Goal: Task Accomplishment & Management: Manage account settings

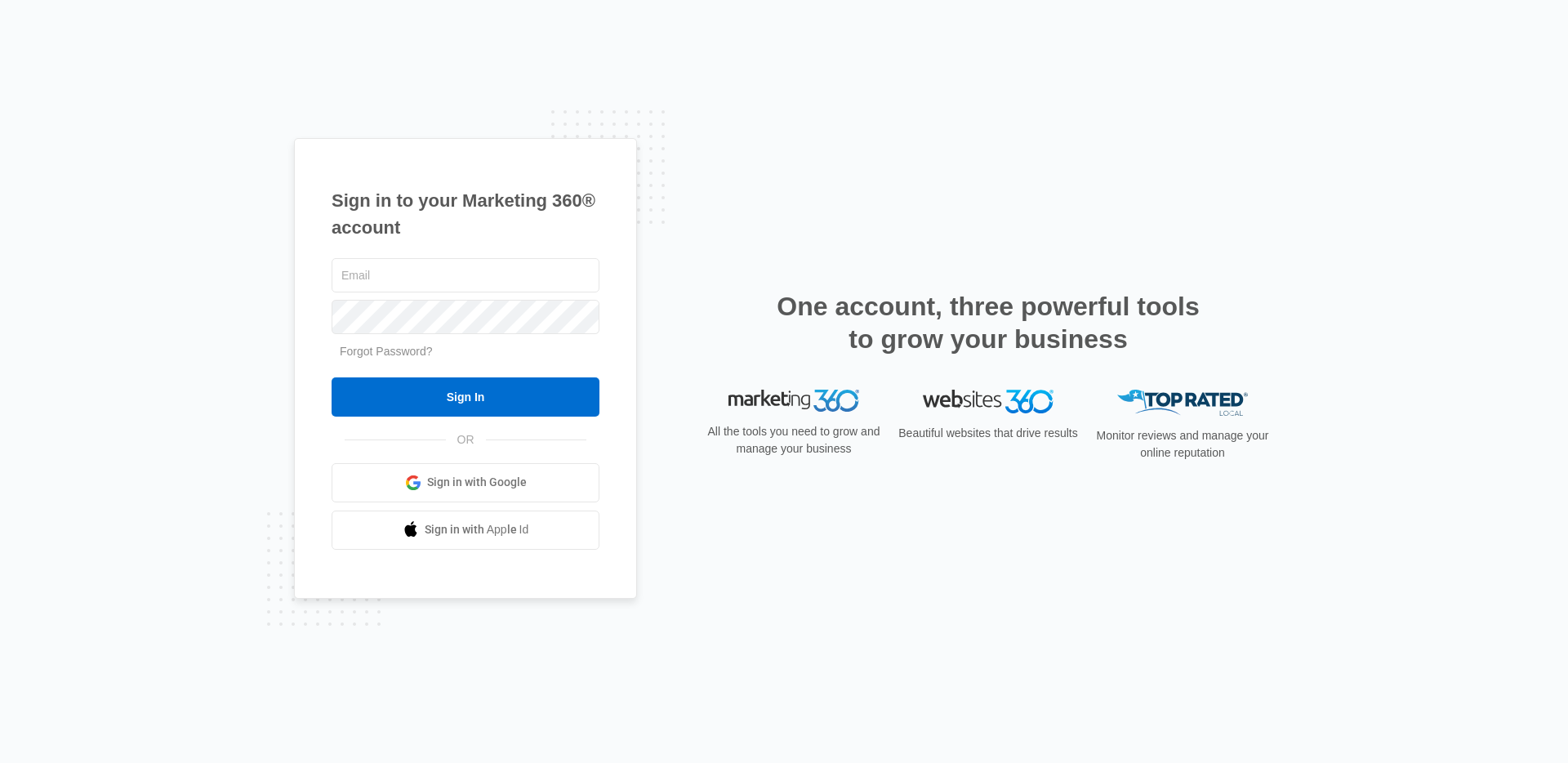
click at [410, 483] on span at bounding box center [413, 483] width 16 height 16
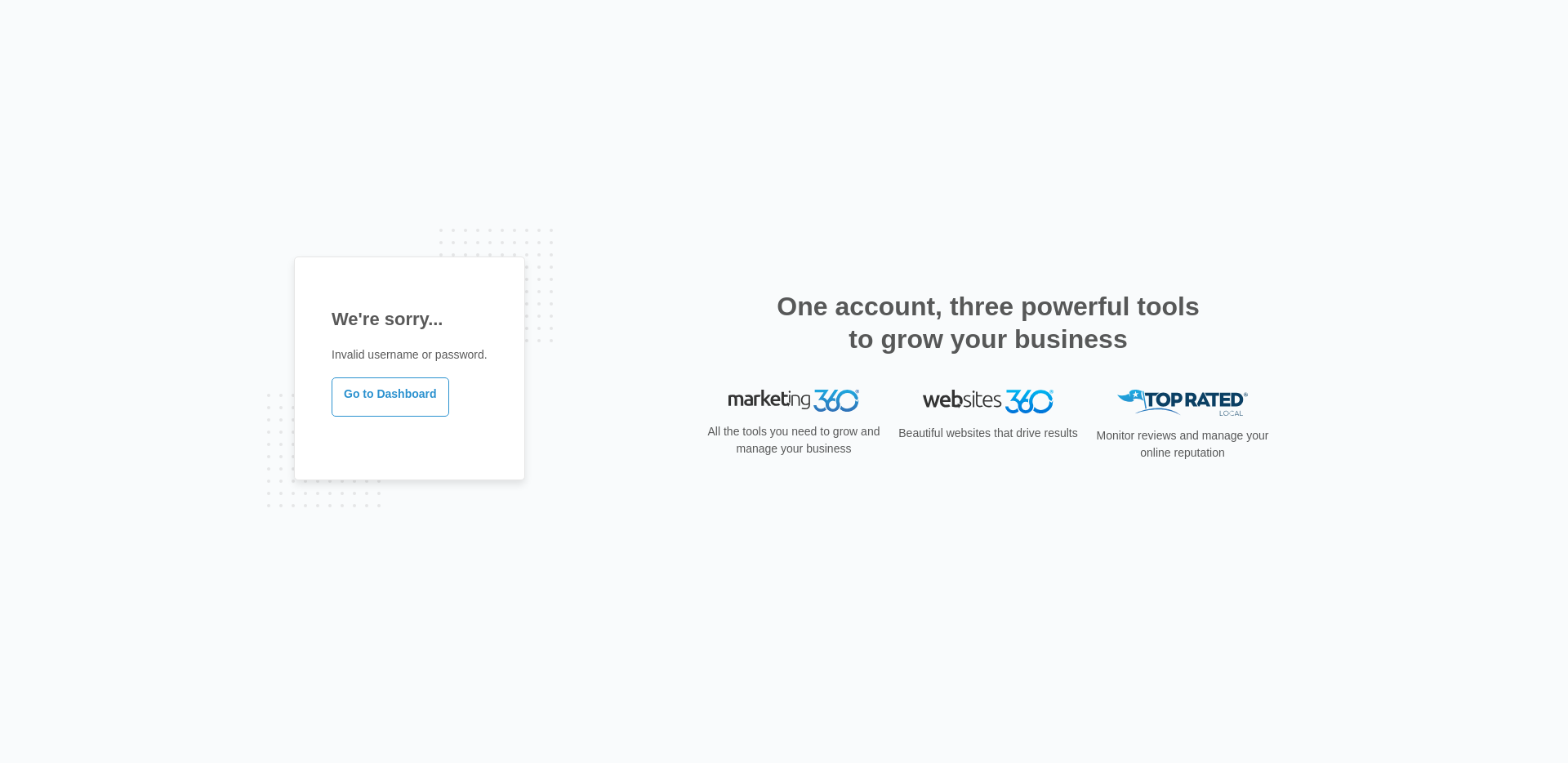
click at [513, 480] on div "We're sorry... Invalid username or password. Go to Dashboard" at bounding box center [409, 381] width 231 height 250
click at [382, 392] on link "Go to Dashboard" at bounding box center [390, 397] width 117 height 39
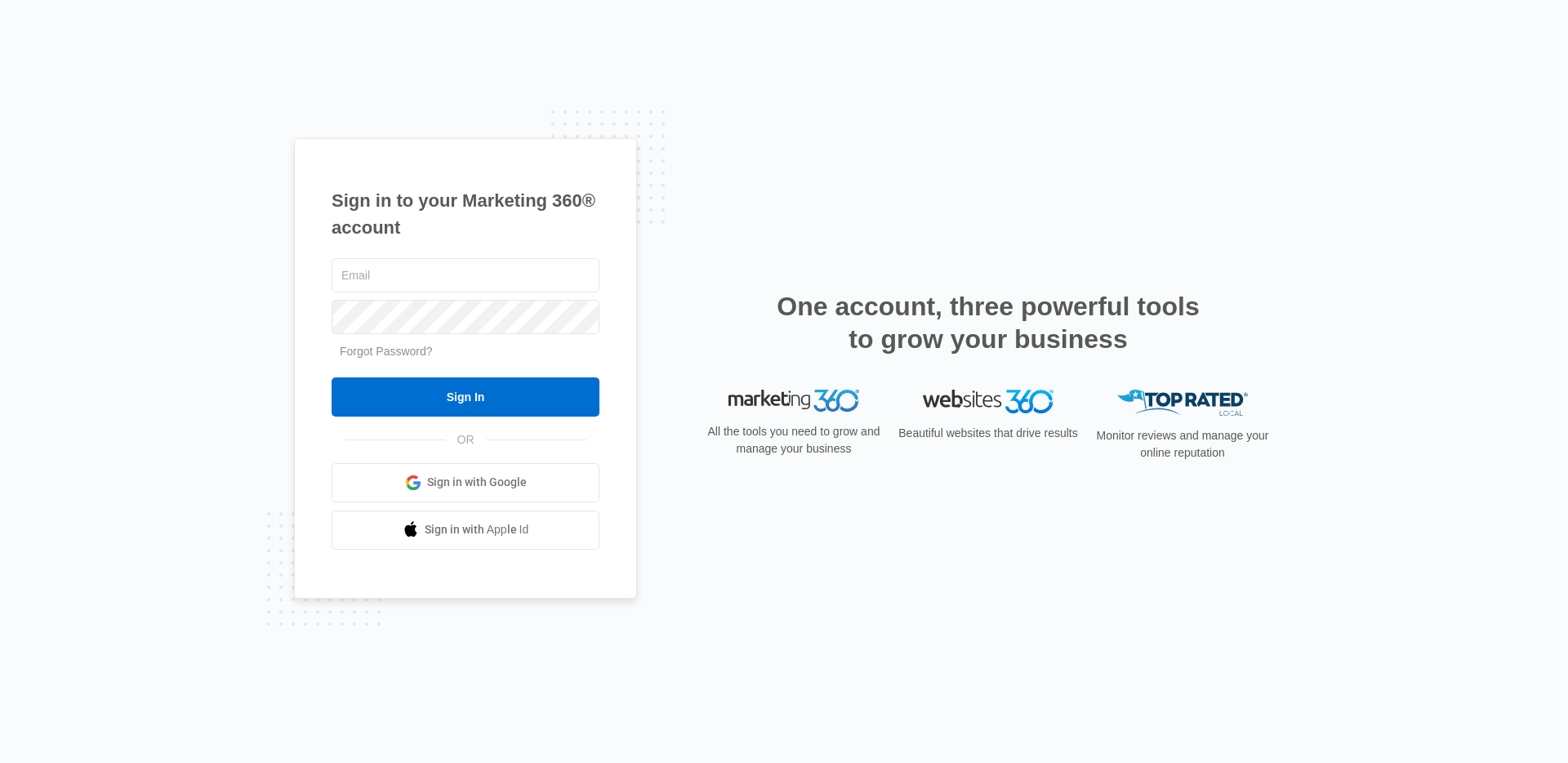
click at [138, 313] on div "Sign in to your Marketing 360® account Forgot Password? Sign In OR Sign in with…" at bounding box center [784, 381] width 1568 height 763
click at [429, 276] on input "text" at bounding box center [466, 276] width 267 height 35
type input "[PERSON_NAME][EMAIL_ADDRESS][PERSON_NAME][DOMAIN_NAME]"
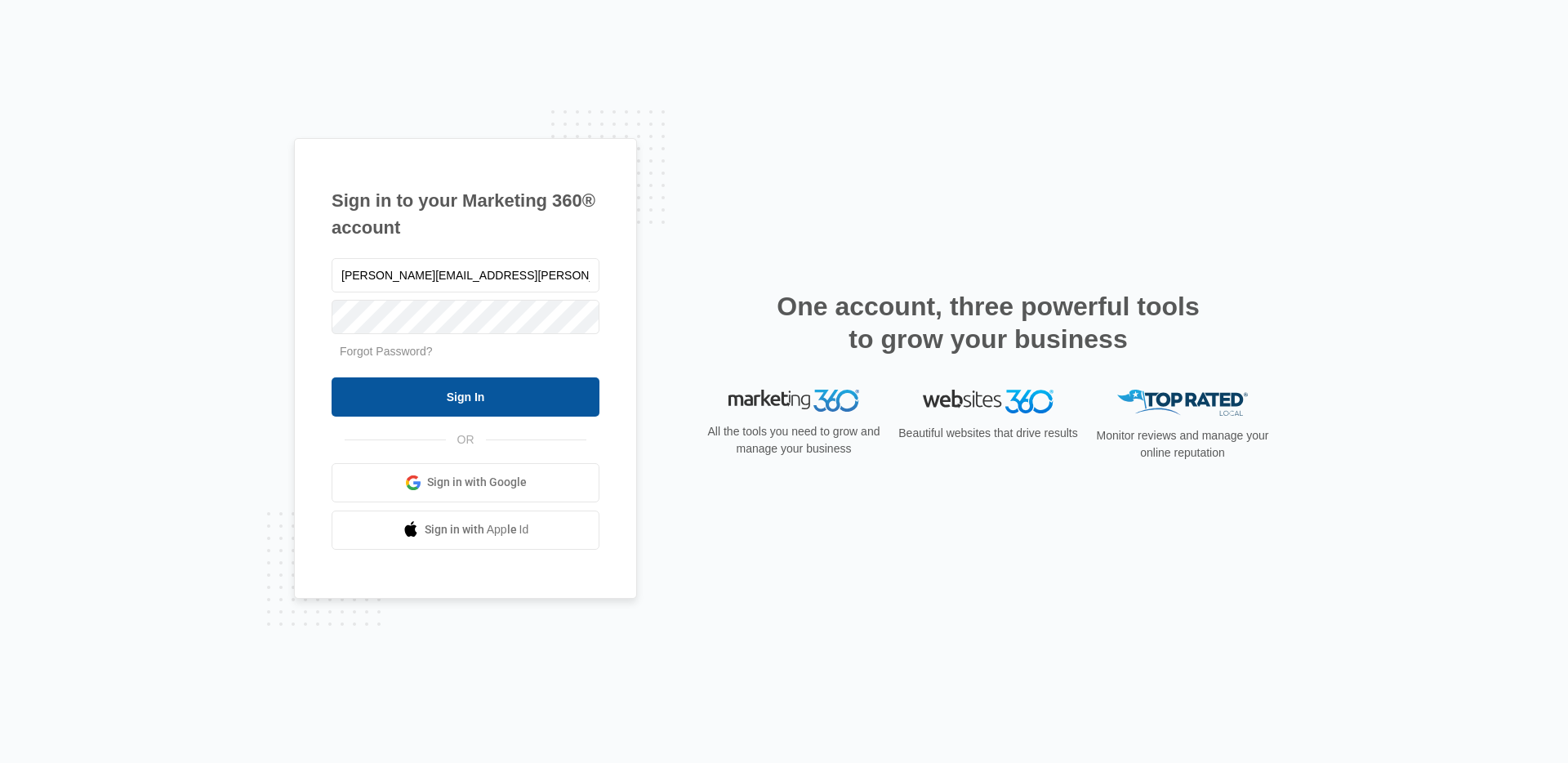
click at [492, 401] on input "Sign In" at bounding box center [466, 397] width 267 height 39
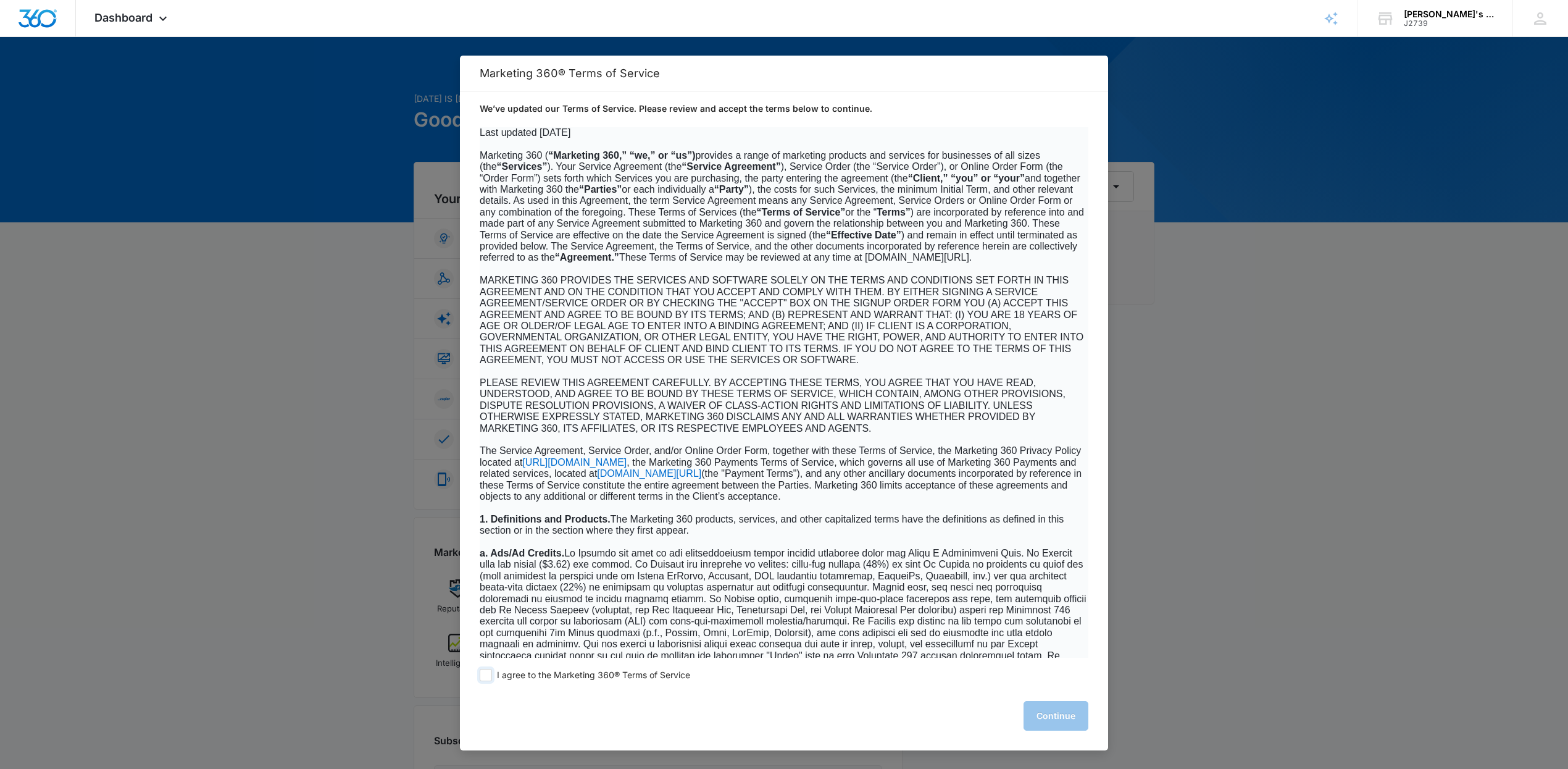
click at [487, 675] on span at bounding box center [486, 675] width 12 height 12
click at [487, 675] on input "I agree to the Marketing 360® Terms of Service" at bounding box center [486, 675] width 12 height 12
checkbox input "true"
click at [1080, 713] on button "Continue" at bounding box center [1056, 715] width 65 height 30
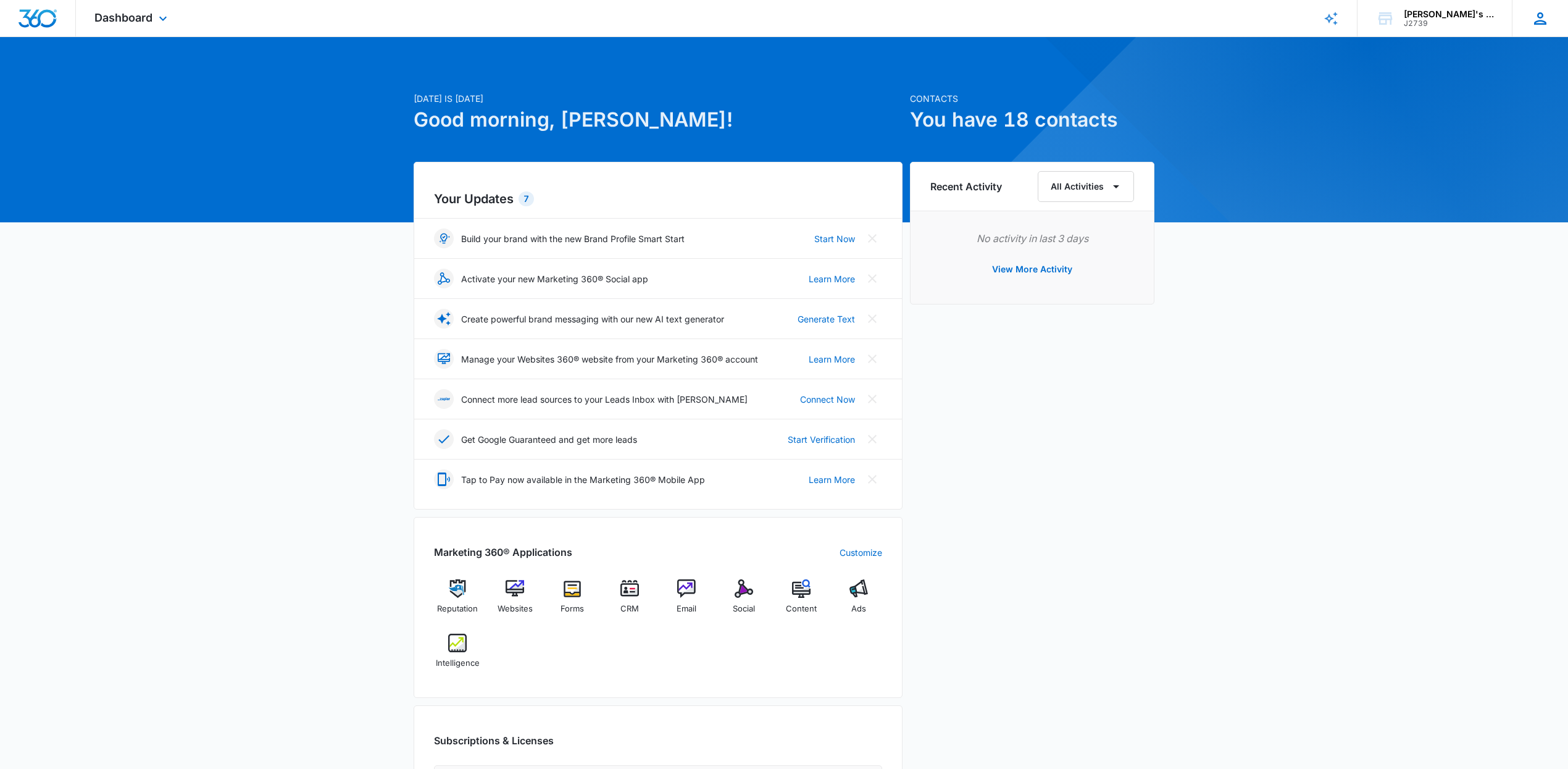
click at [1543, 25] on icon at bounding box center [1540, 18] width 19 height 19
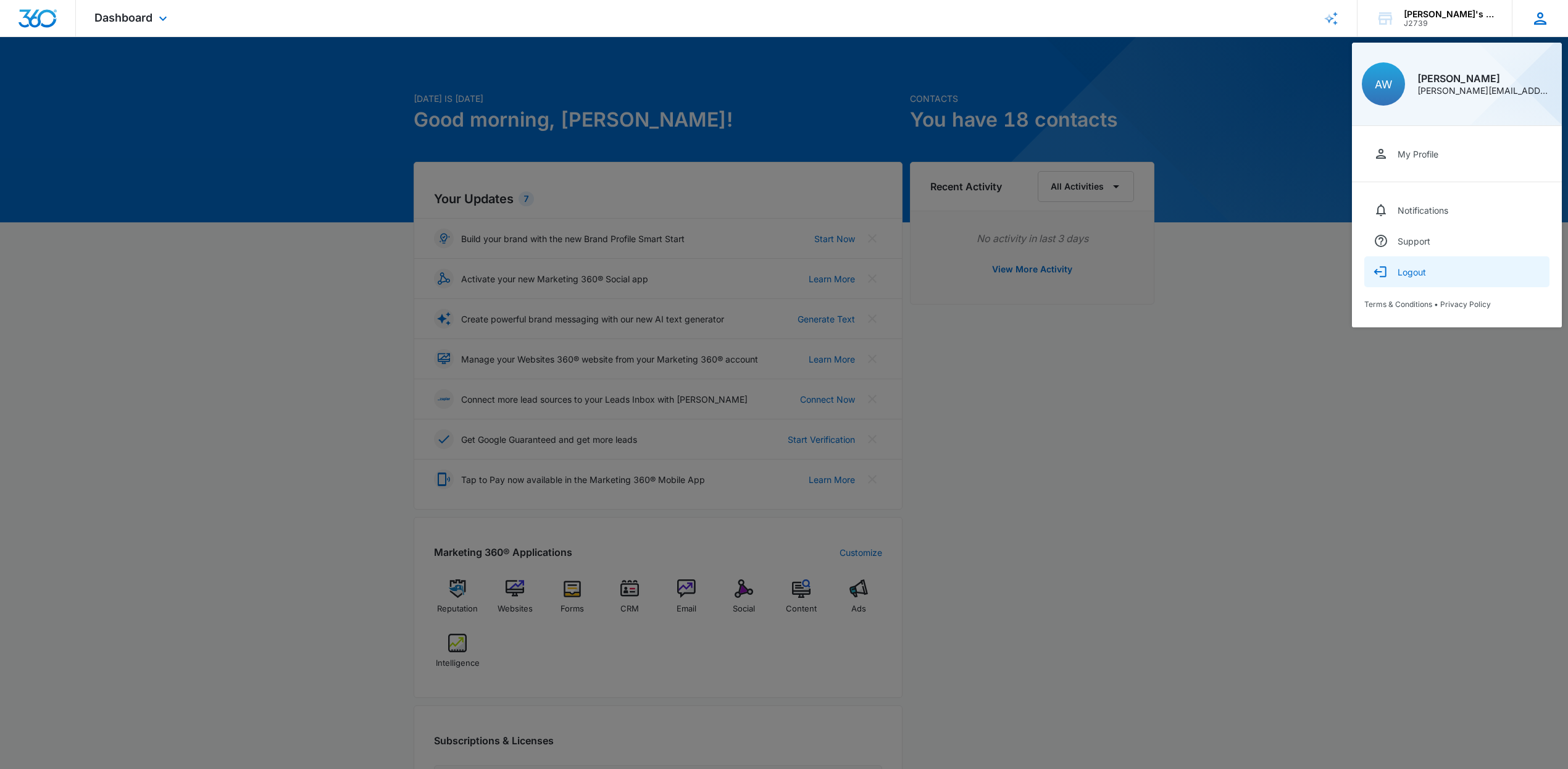
click at [1411, 269] on div "Logout" at bounding box center [1411, 272] width 28 height 10
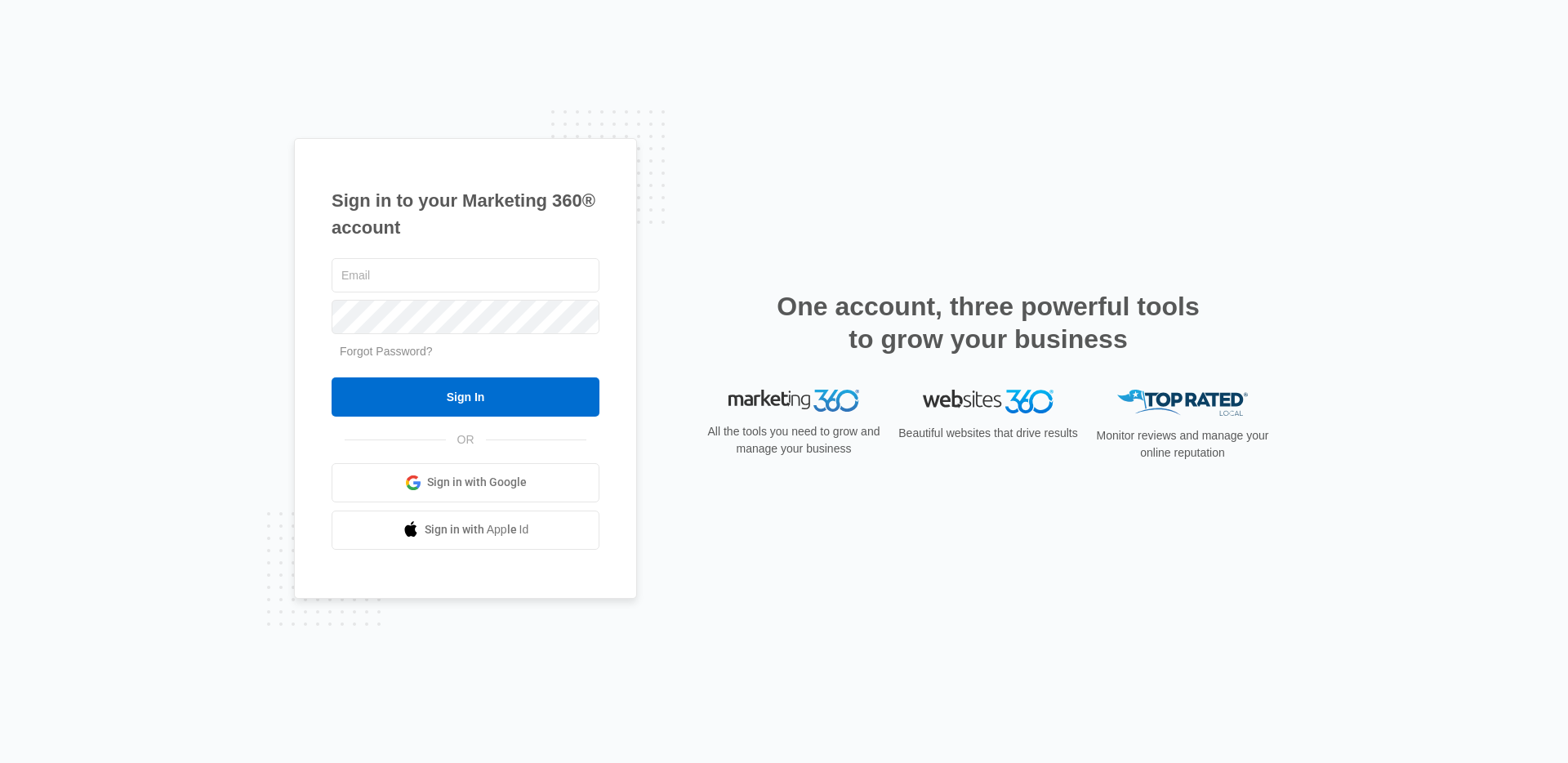
click at [454, 487] on span "Sign in with Google" at bounding box center [477, 482] width 100 height 17
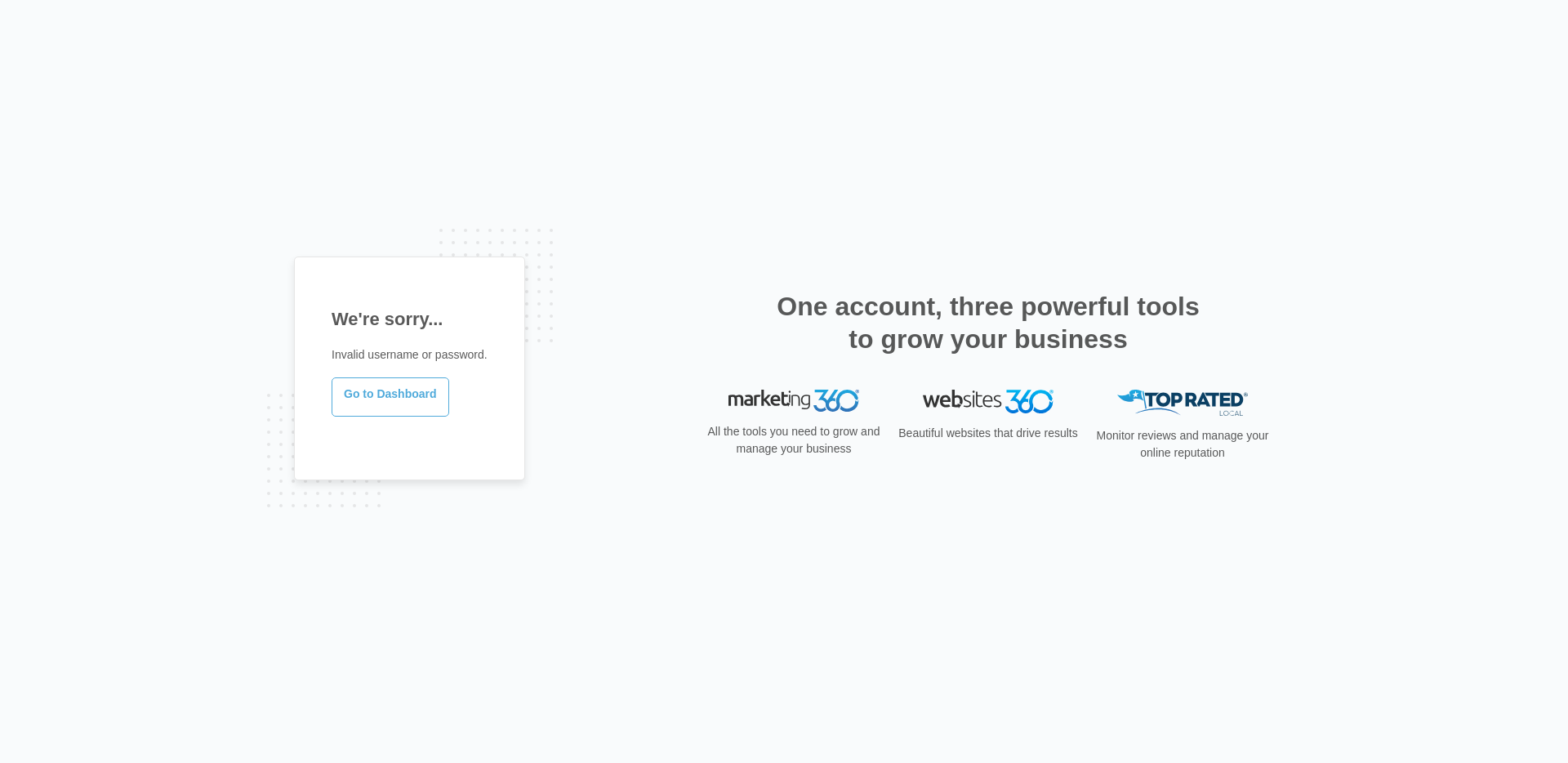
click at [411, 409] on link "Go to Dashboard" at bounding box center [390, 397] width 117 height 39
